Goal: Task Accomplishment & Management: Use online tool/utility

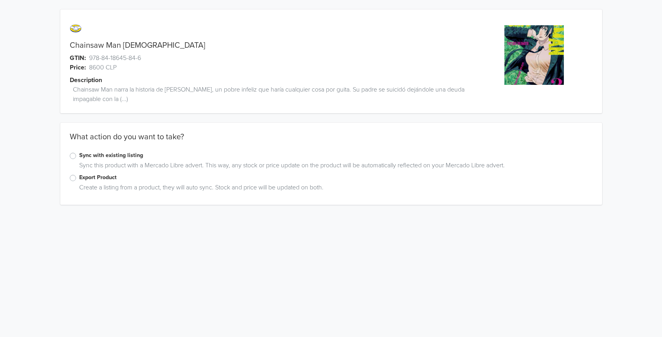
click at [79, 179] on label "Export Product" at bounding box center [336, 177] width 514 height 9
click at [0, 0] on input "Export Product" at bounding box center [0, 0] width 0 height 0
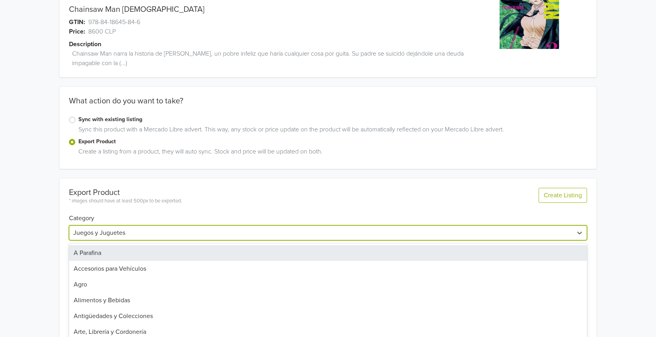
click at [131, 230] on div "43 results available. Use Up and Down to choose options, press Enter to select …" at bounding box center [328, 232] width 518 height 15
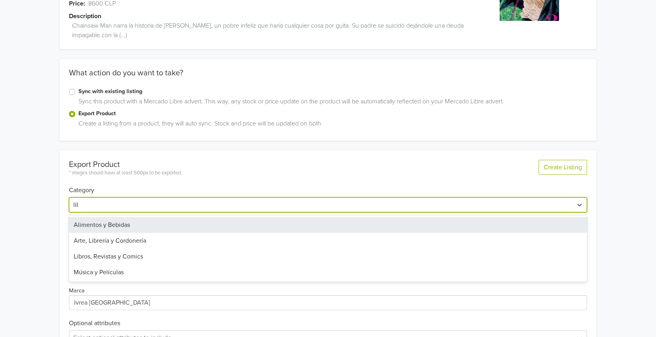
type input "libro"
click at [150, 227] on div "Libros, Revistas y Comics" at bounding box center [328, 225] width 518 height 16
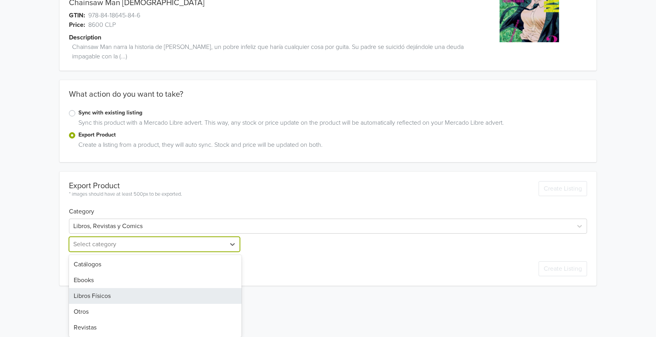
click at [104, 251] on div "5 results available. Use Up and Down to choose options, press Enter to select t…" at bounding box center [155, 243] width 173 height 15
click at [108, 292] on div "Libros Físicos" at bounding box center [155, 296] width 173 height 16
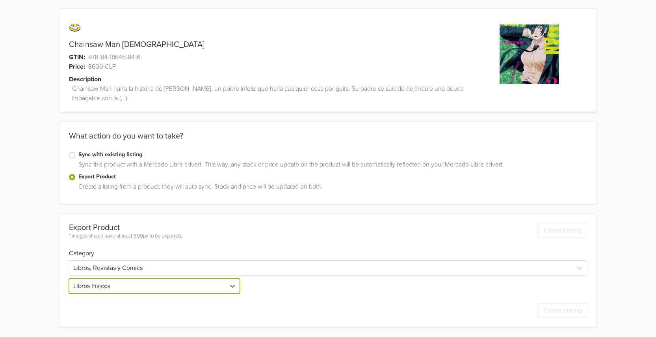
click at [32, 269] on div "Chainsaw Man 03 GTIN: 978-84-18645-84-6 Price: 8600 CLP Description Chainsaw Ma…" at bounding box center [328, 167] width 644 height 337
click at [40, 249] on div "Chainsaw Man 03 GTIN: 978-84-18645-84-6 Price: 8600 CLP Description Chainsaw Ma…" at bounding box center [328, 167] width 644 height 337
click at [38, 266] on div "Chainsaw Man 03 GTIN: 978-84-18645-84-6 Price: 8600 CLP Description Chainsaw Ma…" at bounding box center [328, 239] width 644 height 480
click at [33, 244] on div "Chainsaw Man 03 GTIN: 978-84-18645-84-6 Price: 8600 CLP Description Chainsaw Ma…" at bounding box center [328, 239] width 644 height 480
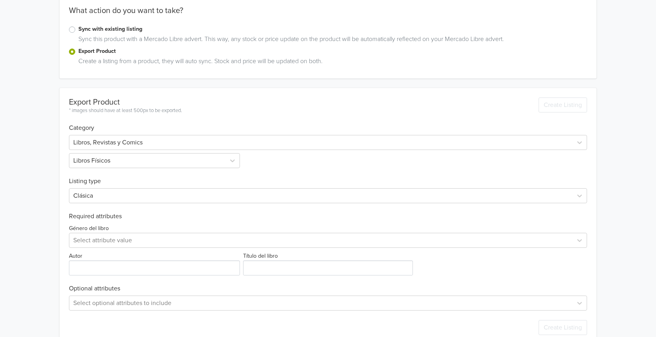
scroll to position [143, 0]
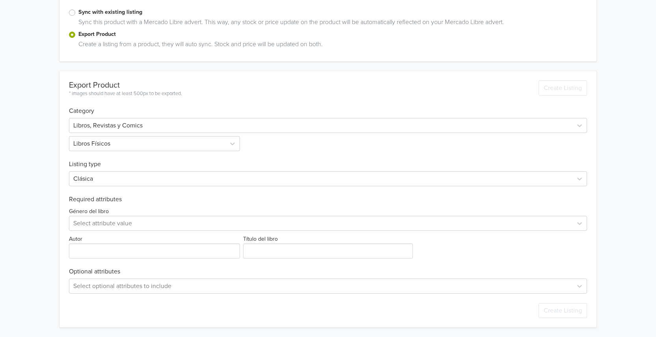
click at [97, 233] on div "Género del libro Select attribute value Autor Título del libro" at bounding box center [328, 230] width 518 height 55
click at [95, 225] on div at bounding box center [320, 223] width 495 height 11
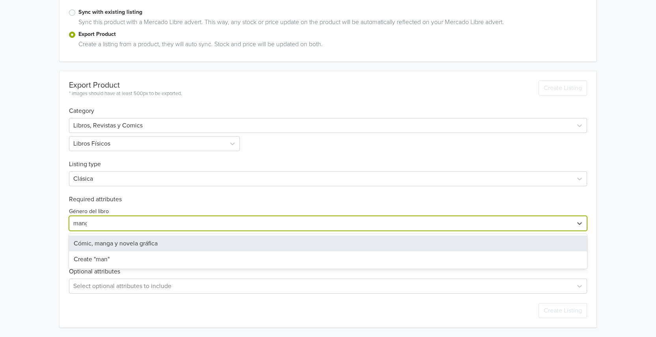
type input "manga"
click at [113, 238] on div "Cómic, manga y novela gráfica" at bounding box center [328, 243] width 518 height 16
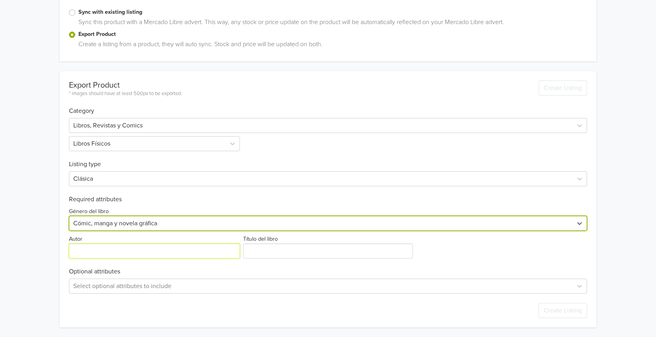
click at [104, 249] on input "Autor" at bounding box center [154, 250] width 171 height 15
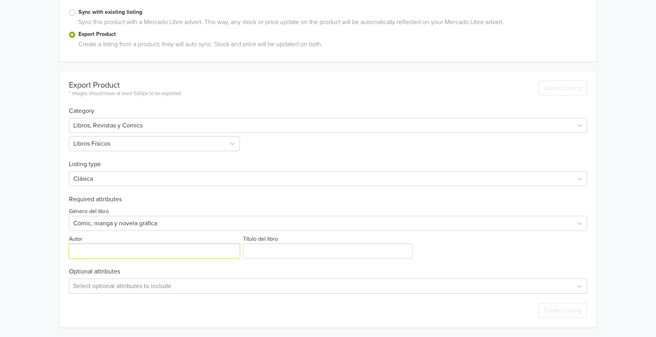
click at [93, 248] on input "Autor" at bounding box center [154, 250] width 171 height 15
paste input "[PERSON_NAME]"
type input "[PERSON_NAME]"
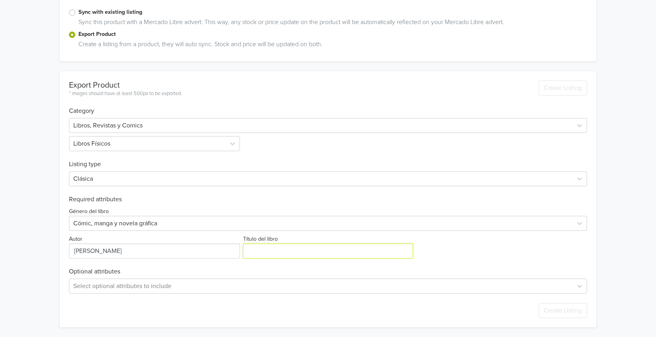
click at [251, 250] on input "Título del libro" at bounding box center [327, 250] width 169 height 15
type input "C"
type input "X"
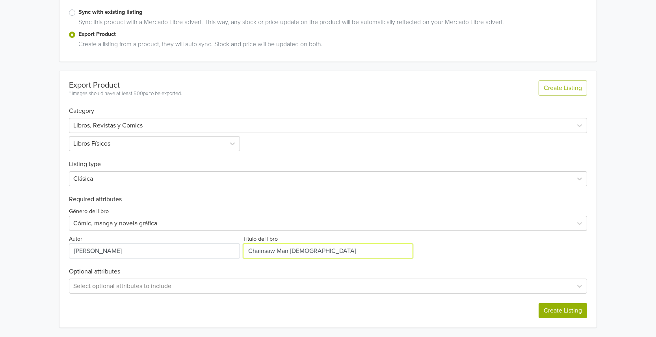
type input "Chainsaw Man 03"
click at [557, 308] on button "Create Listing" at bounding box center [563, 310] width 48 height 15
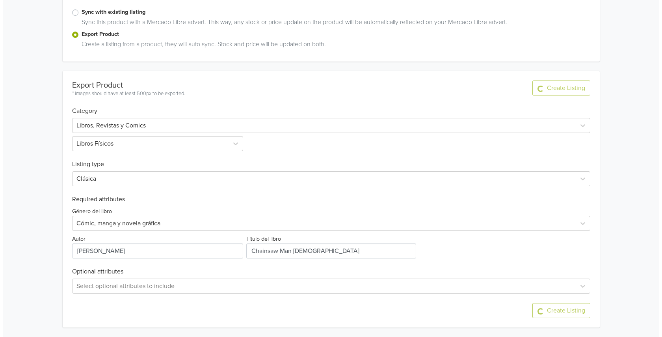
scroll to position [0, 0]
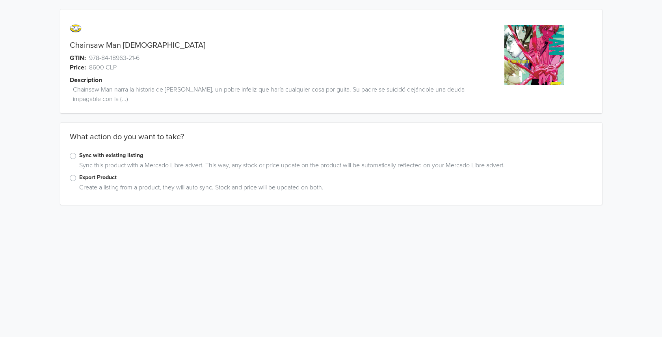
click at [79, 179] on label "Export Product" at bounding box center [336, 177] width 514 height 9
click at [0, 0] on input "Export Product" at bounding box center [0, 0] width 0 height 0
click at [72, 173] on div "Export Product" at bounding box center [331, 177] width 523 height 9
click at [78, 181] on div "Export Product" at bounding box center [331, 177] width 523 height 9
click at [79, 179] on label "Export Product" at bounding box center [336, 177] width 514 height 9
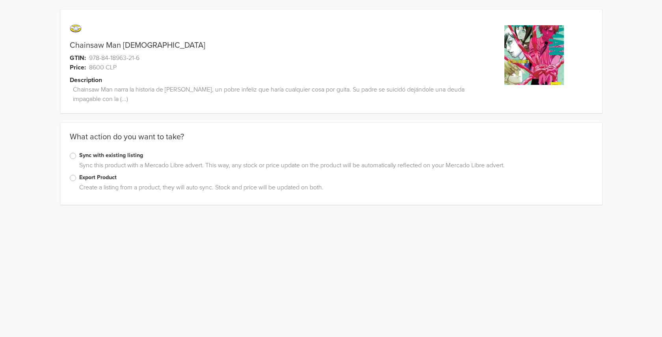
click at [0, 0] on input "Export Product" at bounding box center [0, 0] width 0 height 0
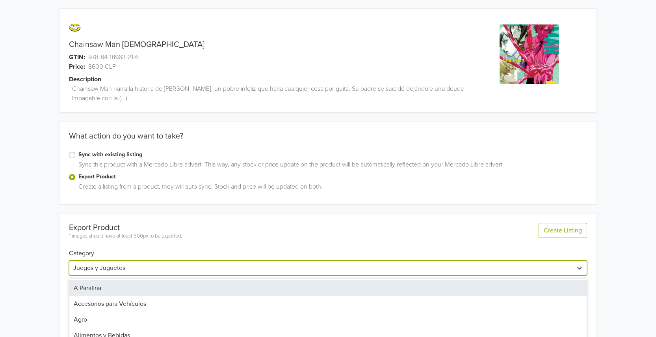
scroll to position [64, 0]
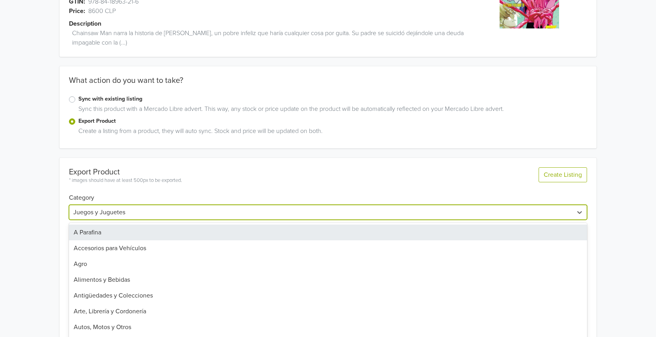
click at [126, 220] on div "43 results available. Use Up and Down to choose options, press Enter to select …" at bounding box center [328, 212] width 518 height 15
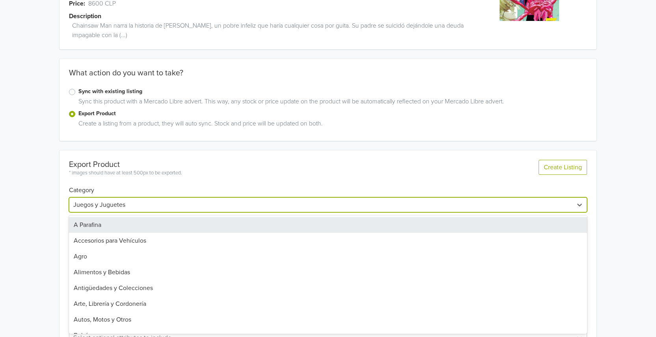
click at [121, 208] on div at bounding box center [320, 204] width 495 height 11
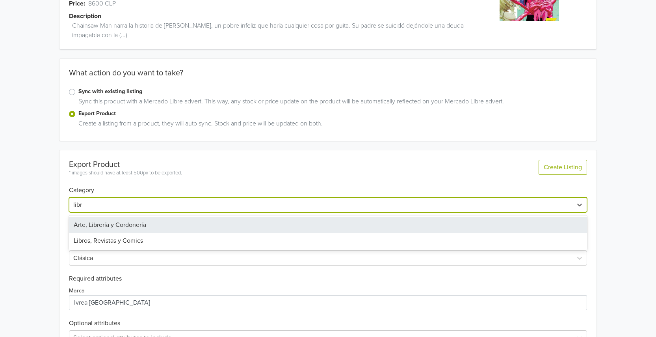
type input "libro"
click at [124, 225] on div "Libros, Revistas y Comics" at bounding box center [328, 225] width 518 height 16
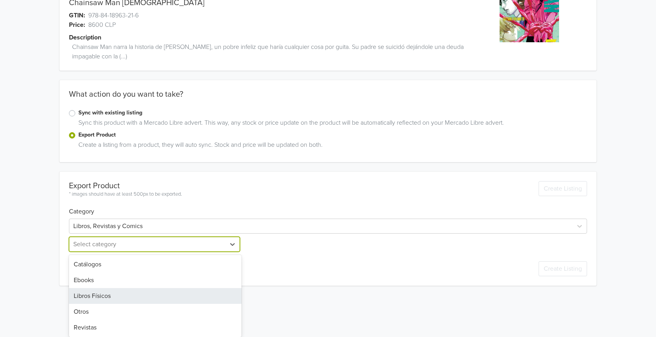
click at [97, 251] on div "5 results available. Use Up and Down to choose options, press Enter to select t…" at bounding box center [155, 243] width 173 height 15
click at [108, 293] on div "Libros Físicos" at bounding box center [155, 296] width 173 height 16
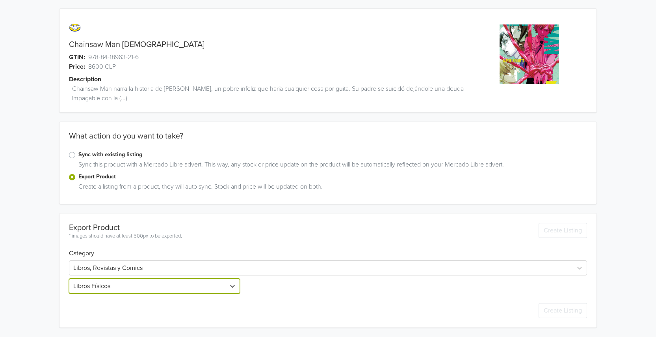
click at [31, 271] on div "Chainsaw Man 07 GTIN: 978-84-18963-21-6 Price: 8600 CLP Description Chainsaw Ma…" at bounding box center [328, 167] width 644 height 337
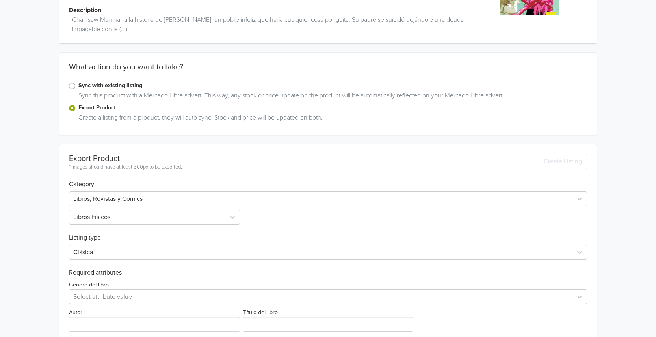
scroll to position [143, 0]
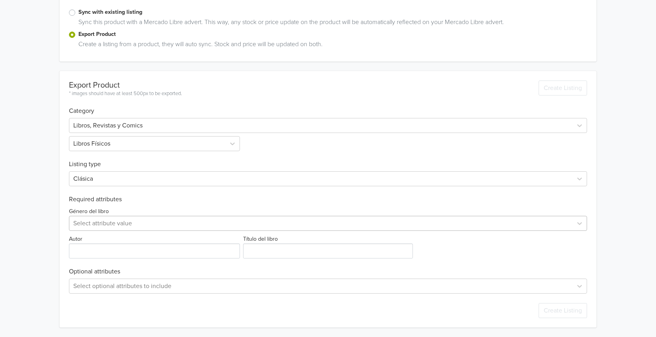
click at [88, 218] on div at bounding box center [320, 223] width 495 height 11
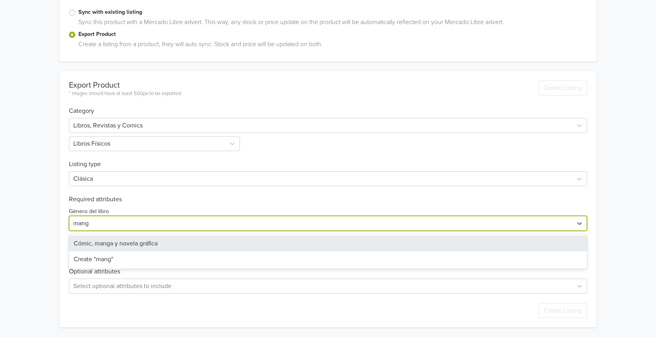
type input "manga"
drag, startPoint x: 134, startPoint y: 241, endPoint x: 62, endPoint y: 244, distance: 71.4
click at [133, 241] on div "Cómic, manga y novela gráfica" at bounding box center [328, 243] width 518 height 16
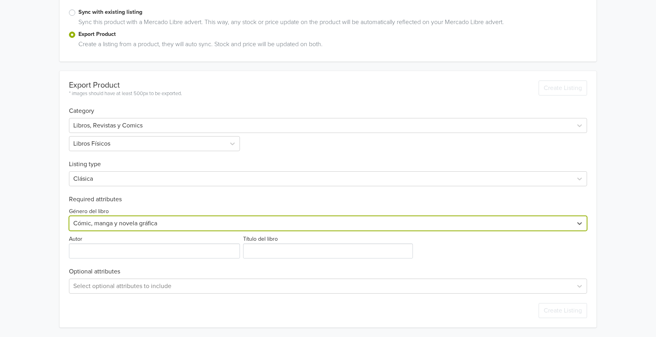
click at [40, 244] on div "Chainsaw Man 07 GTIN: 978-84-18963-21-6 Price: 8600 CLP Description Chainsaw Ma…" at bounding box center [328, 97] width 644 height 480
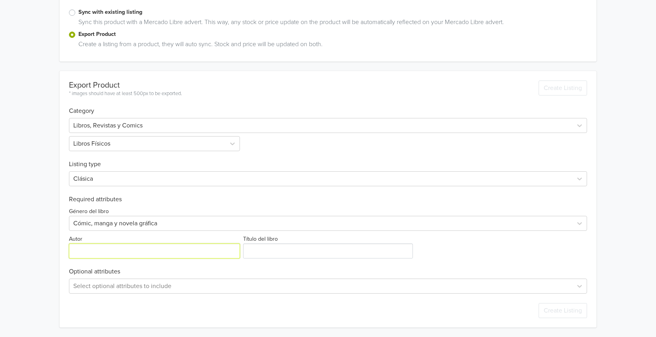
click at [94, 255] on input "Autor" at bounding box center [154, 250] width 171 height 15
paste input "Chainsaw Man narra la historia de Denji, un pobre infeliz que haría cualquier c…"
type input "Chainsaw Man narra la historia de Denji, un pobre infeliz que haría cualquier c…"
click at [118, 252] on input "Autor" at bounding box center [154, 250] width 171 height 15
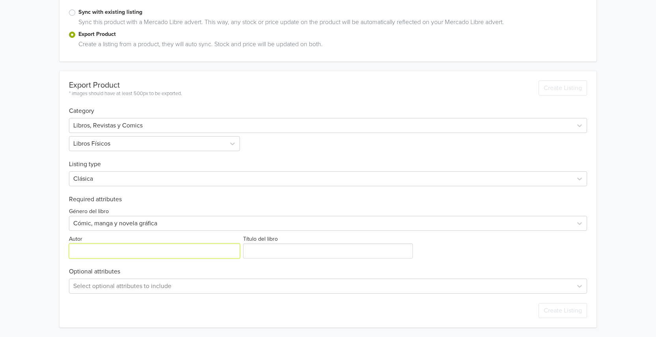
paste input "[PERSON_NAME]"
type input "[PERSON_NAME]"
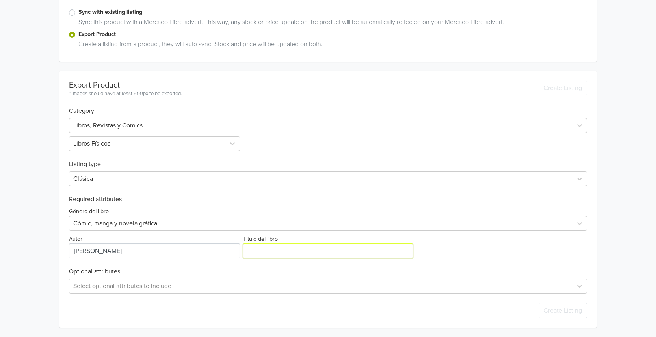
click at [298, 257] on input "Título del libro" at bounding box center [327, 250] width 169 height 15
type input "x"
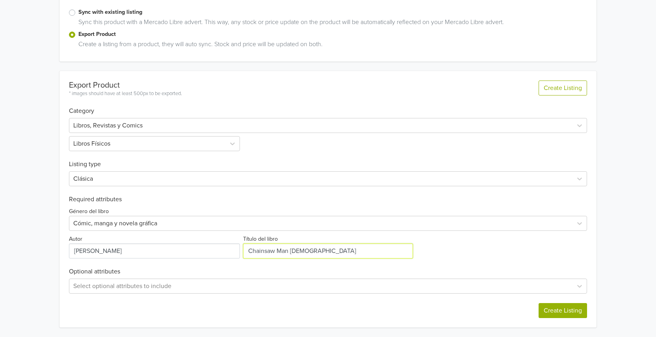
type input "Chainsaw Man 07"
click at [579, 311] on button "Create Listing" at bounding box center [563, 310] width 48 height 15
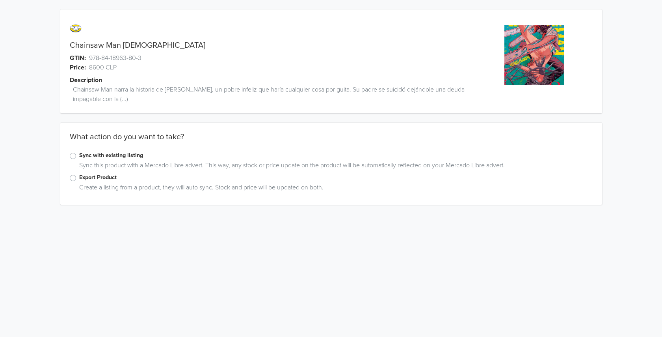
click at [89, 171] on div "Sync this product with a Mercado Libre advert. This way, any stock or price upd…" at bounding box center [334, 166] width 517 height 13
click at [89, 178] on label "Export Product" at bounding box center [336, 177] width 514 height 9
click at [0, 0] on input "Export Product" at bounding box center [0, 0] width 0 height 0
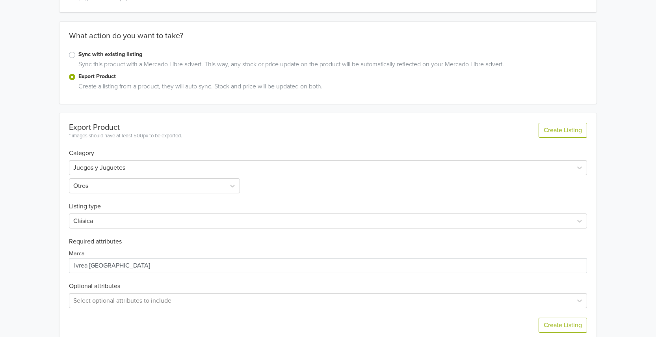
scroll to position [115, 0]
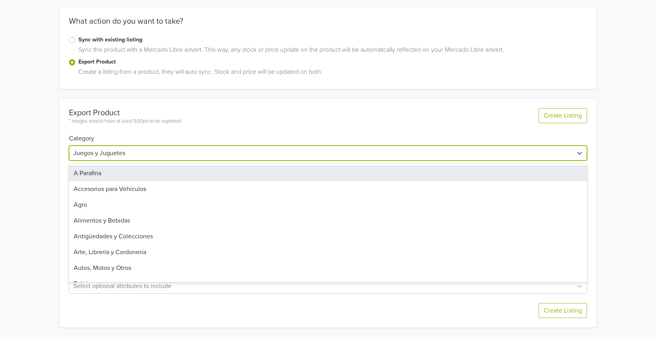
click at [126, 153] on div at bounding box center [320, 152] width 495 height 11
type input "libro"
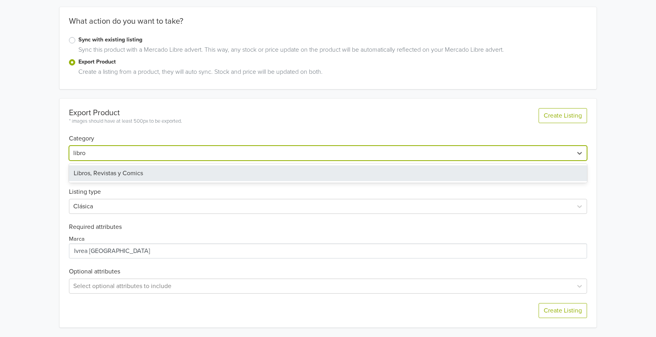
click at [91, 172] on div "Libros, Revistas y Comics" at bounding box center [328, 173] width 518 height 16
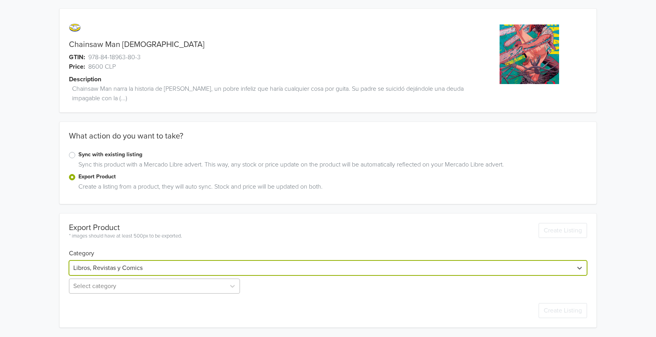
scroll to position [43, 0]
click at [104, 283] on div "Select category" at bounding box center [155, 285] width 173 height 15
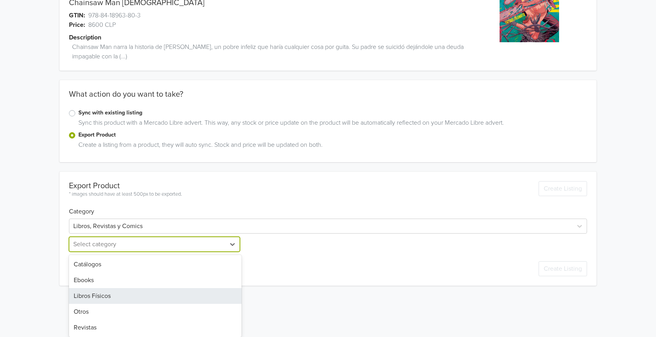
click at [100, 290] on div "Libros Físicos" at bounding box center [155, 296] width 173 height 16
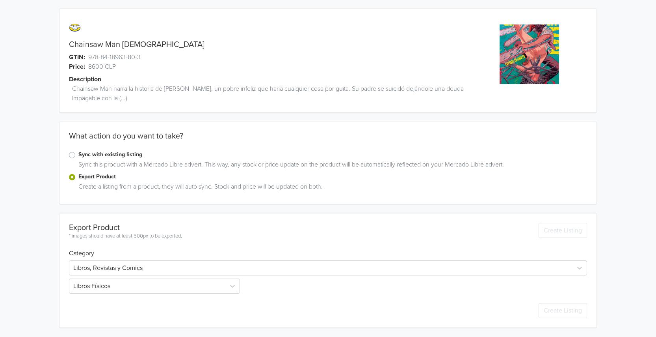
click at [47, 277] on div "Chainsaw Man [DEMOGRAPHIC_DATA] GTIN: 978-84-18963-80-3 Price: 8600 CLP Descrip…" at bounding box center [328, 167] width 644 height 337
click at [37, 263] on div "Chainsaw Man [DEMOGRAPHIC_DATA] GTIN: 978-84-18963-80-3 Price: 8600 CLP Descrip…" at bounding box center [328, 167] width 644 height 337
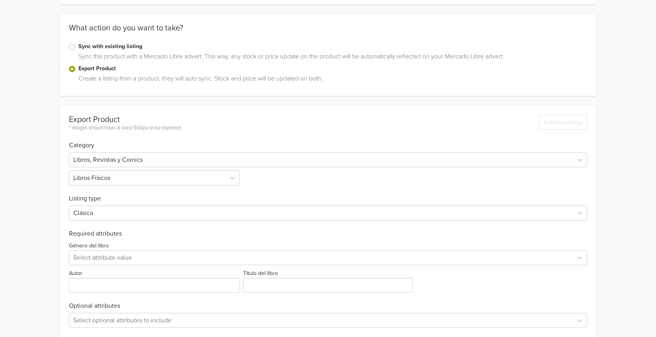
scroll to position [143, 0]
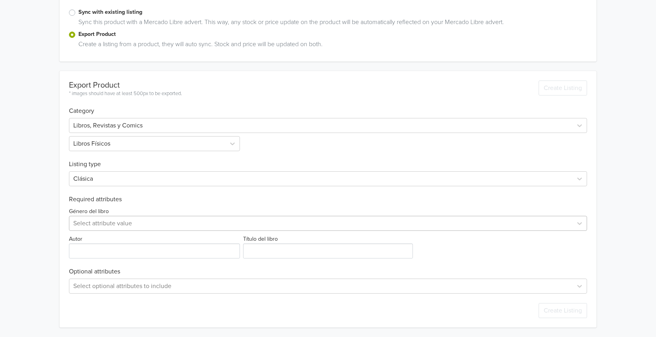
click at [84, 224] on div at bounding box center [320, 223] width 495 height 11
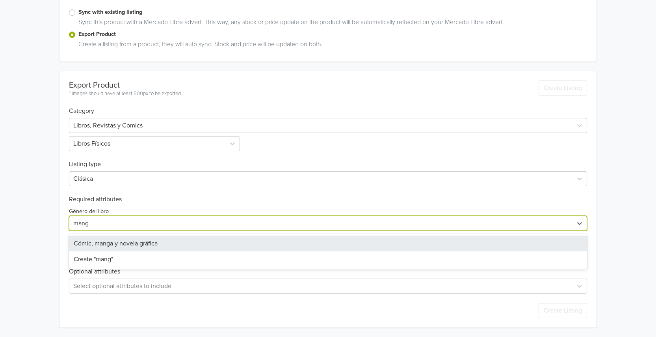
type input "manga"
click at [104, 240] on div "Cómic, manga y novela gráfica" at bounding box center [328, 243] width 518 height 16
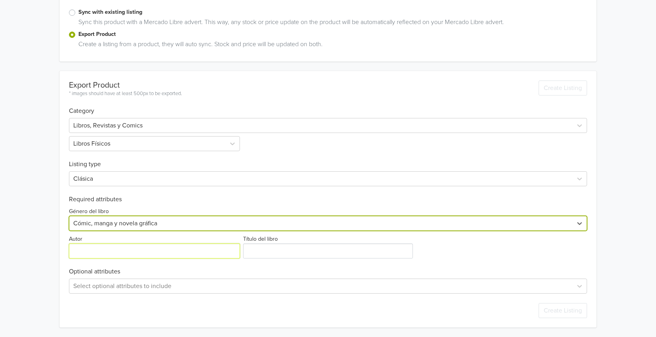
click at [112, 247] on input "Autor" at bounding box center [154, 250] width 171 height 15
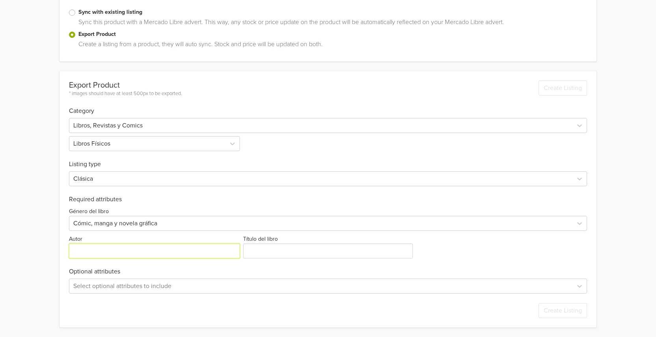
paste input "[PERSON_NAME]"
type input "[PERSON_NAME]"
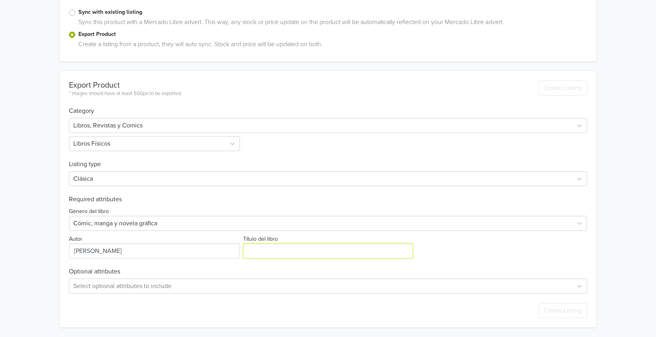
click at [279, 251] on input "Título del libro" at bounding box center [327, 250] width 169 height 15
type input "Chainsaw Man 008"
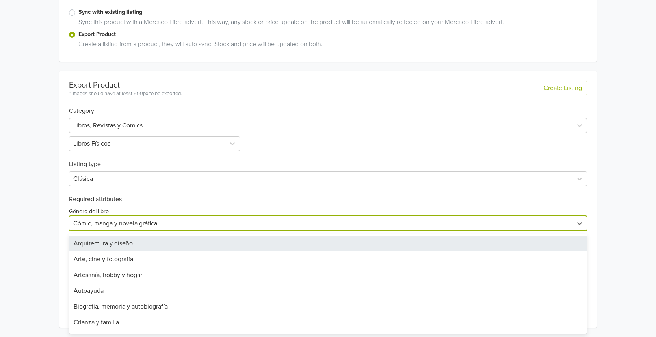
click at [512, 224] on div at bounding box center [320, 223] width 495 height 11
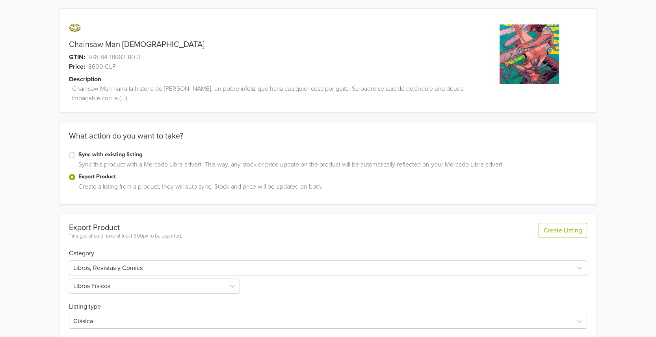
scroll to position [0, 0]
click at [623, 191] on div "Chainsaw Man 08 GTIN: 978-84-18963-80-3 Price: 8600 CLP Description Chainsaw Ma…" at bounding box center [328, 240] width 644 height 480
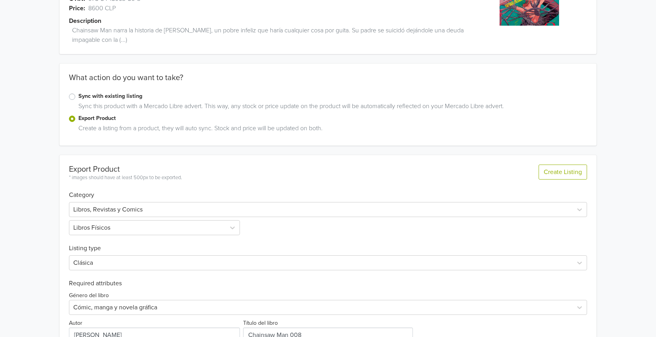
scroll to position [143, 0]
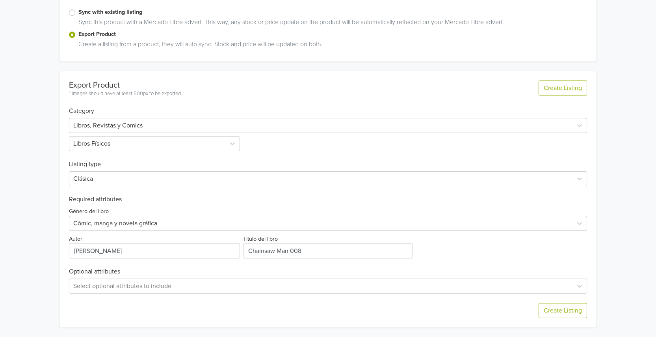
click at [628, 275] on div "Chainsaw Man 08 GTIN: 978-84-18963-80-3 Price: 8600 CLP Description Chainsaw Ma…" at bounding box center [328, 97] width 644 height 480
click at [568, 310] on button "Create Listing" at bounding box center [563, 310] width 48 height 15
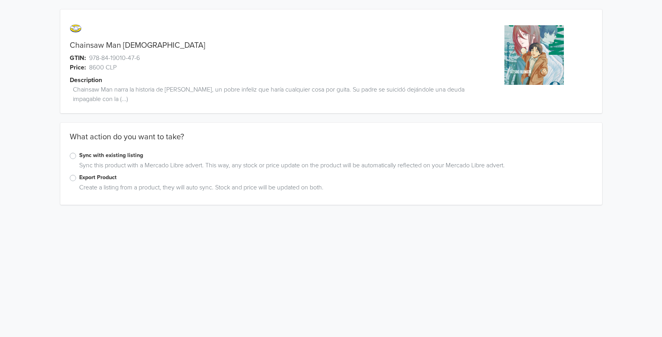
click at [84, 184] on div "Create a listing from a product, they will auto sync. Stock and price will be u…" at bounding box center [334, 188] width 517 height 13
click at [80, 175] on label "Export Product" at bounding box center [336, 177] width 514 height 9
click at [0, 0] on input "Export Product" at bounding box center [0, 0] width 0 height 0
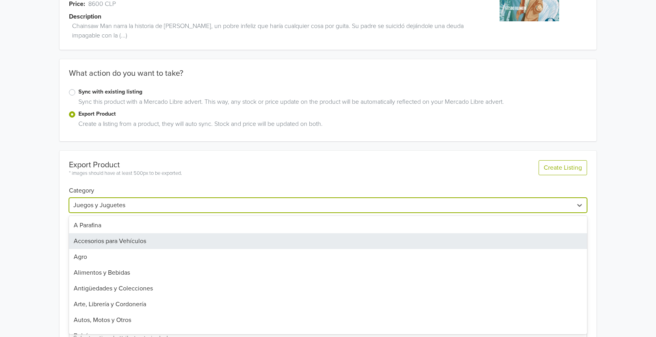
click at [125, 212] on div "43 results available. Use Up and Down to choose options, press Enter to select …" at bounding box center [328, 204] width 518 height 15
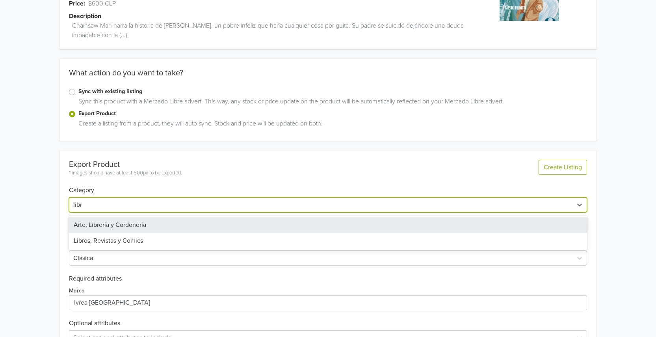
type input "libro"
click at [128, 224] on div "Libros, Revistas y Comics" at bounding box center [328, 225] width 518 height 16
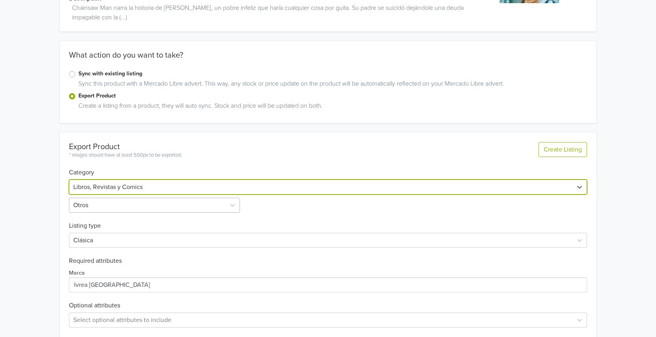
click at [108, 212] on div "Otros" at bounding box center [155, 204] width 173 height 15
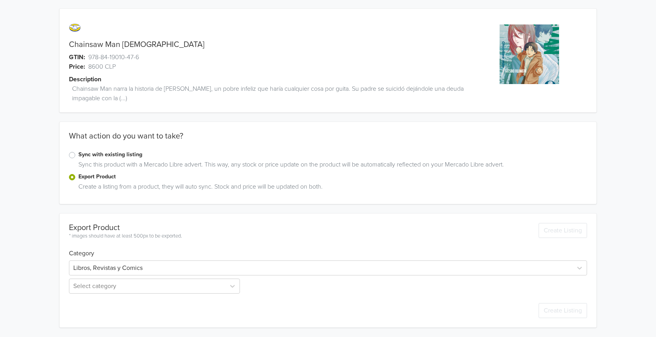
click at [93, 299] on div "Create Listing" at bounding box center [328, 310] width 518 height 34
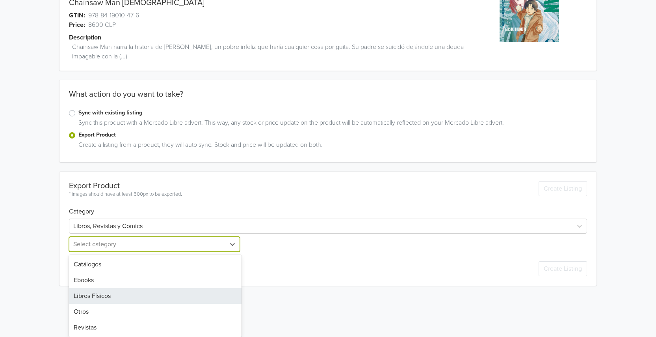
click at [91, 251] on div "5 results available. Use Up and Down to choose options, press Enter to select t…" at bounding box center [155, 243] width 173 height 15
click at [102, 296] on div "Libros Físicos" at bounding box center [155, 296] width 173 height 16
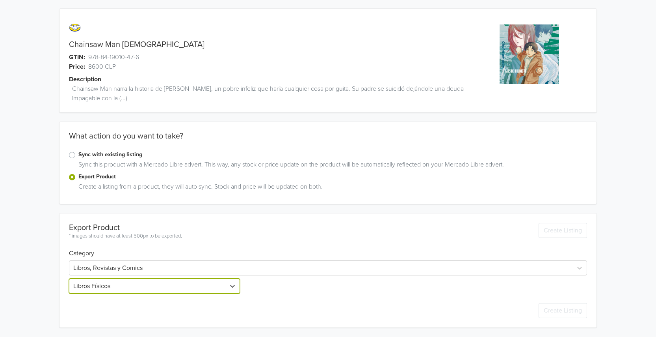
click at [44, 283] on div "Chainsaw Man [DEMOGRAPHIC_DATA] GTIN: 978-84-19010-47-6 Price: 8600 CLP Descrip…" at bounding box center [328, 167] width 644 height 337
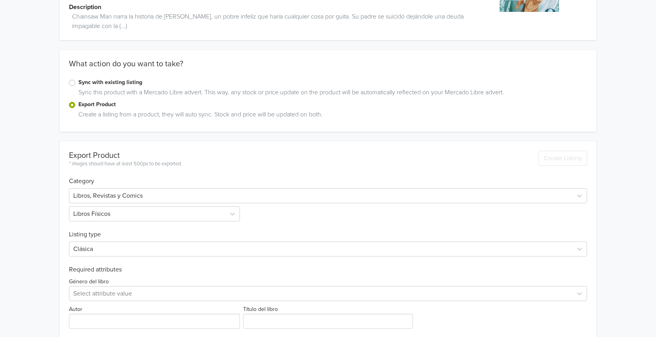
scroll to position [143, 0]
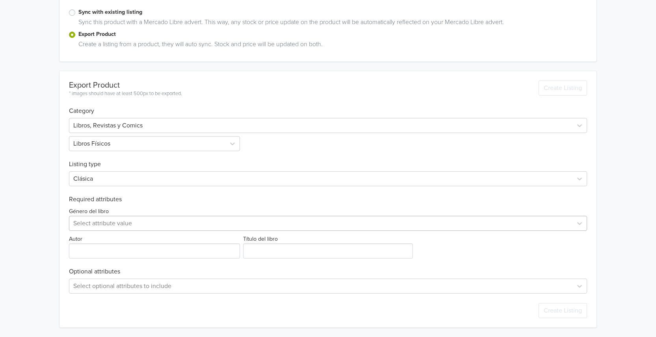
click at [78, 227] on div at bounding box center [320, 223] width 495 height 11
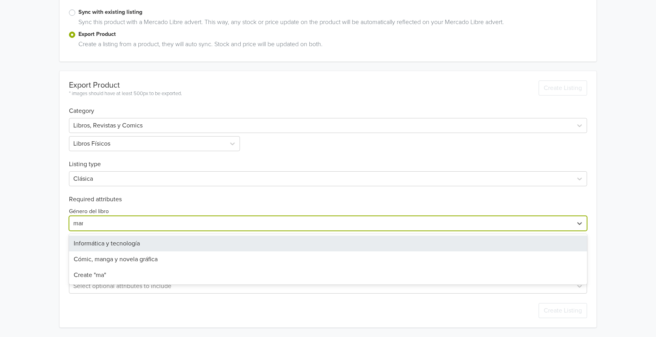
type input "manga"
click at [97, 240] on div "Cómic, manga y novela gráfica" at bounding box center [328, 243] width 518 height 16
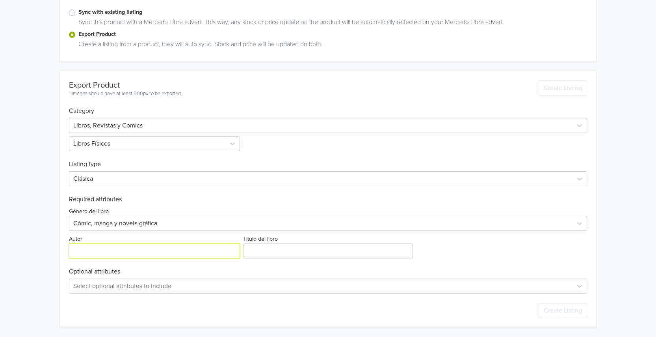
click at [106, 250] on input "Autor" at bounding box center [154, 250] width 171 height 15
paste input "978-84-19010-47-6"
type input "978-84-19010-47-6"
click at [114, 246] on input "Autor" at bounding box center [154, 250] width 171 height 15
paste input "[PERSON_NAME]"
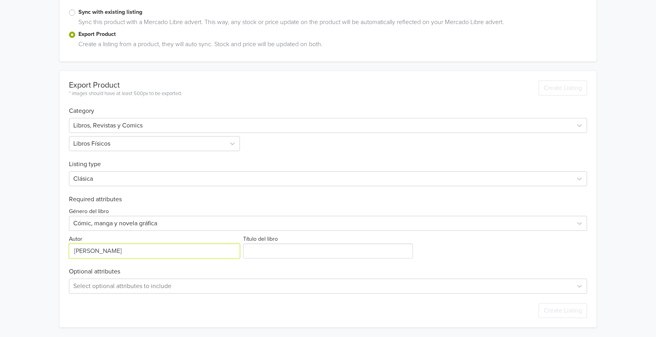
type input "[PERSON_NAME]"
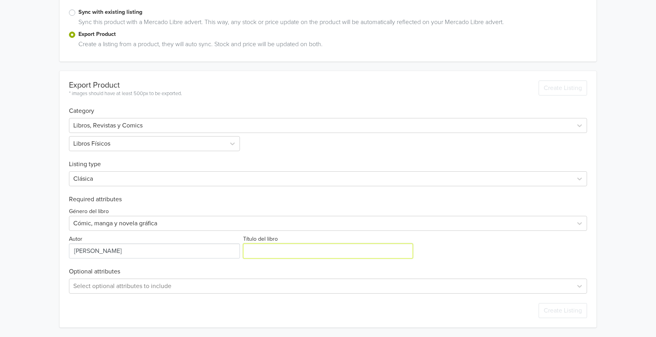
click at [272, 252] on input "Título del libro" at bounding box center [327, 250] width 169 height 15
type input "Chainsaw Man 009"
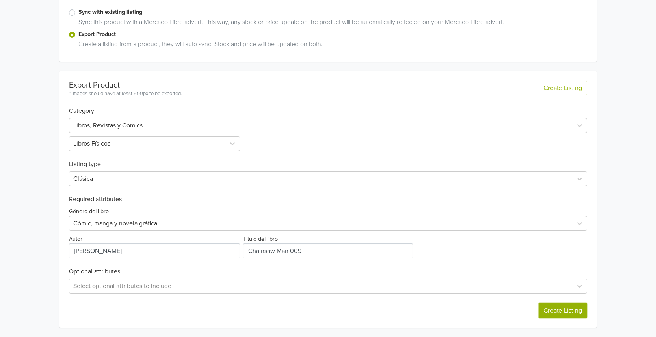
click at [563, 313] on button "Create Listing" at bounding box center [563, 310] width 48 height 15
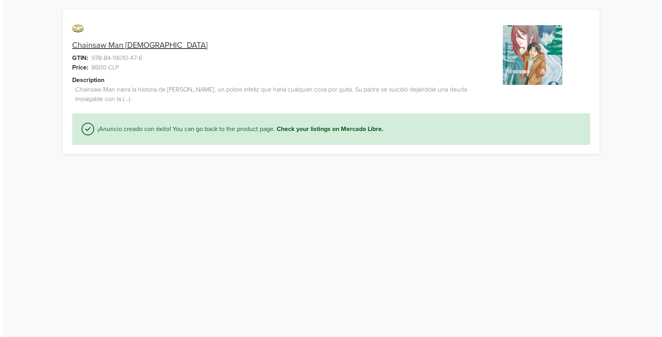
scroll to position [0, 0]
